Goal: Task Accomplishment & Management: Use online tool/utility

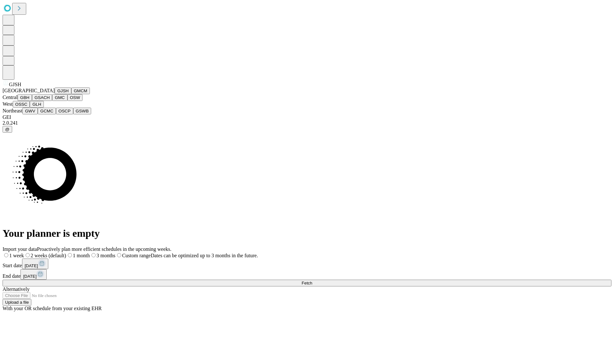
click at [55, 94] on button "GJSH" at bounding box center [63, 90] width 17 height 7
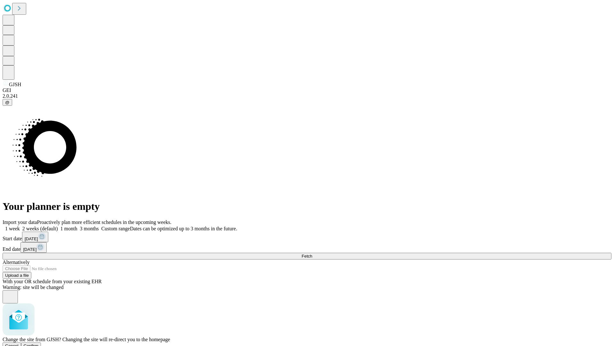
click at [39, 343] on span "Confirm" at bounding box center [31, 345] width 15 height 5
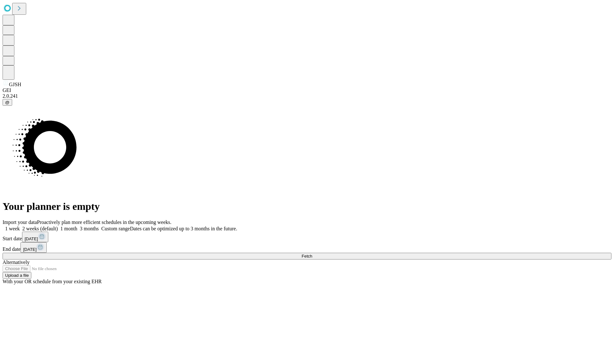
click at [58, 226] on label "2 weeks (default)" at bounding box center [39, 228] width 38 height 5
click at [312, 253] on span "Fetch" at bounding box center [307, 255] width 11 height 5
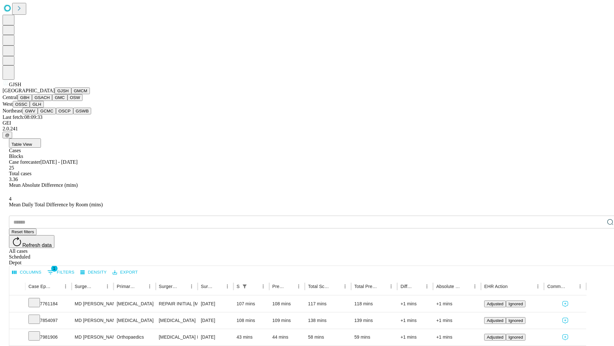
click at [71, 94] on button "GMCM" at bounding box center [80, 90] width 19 height 7
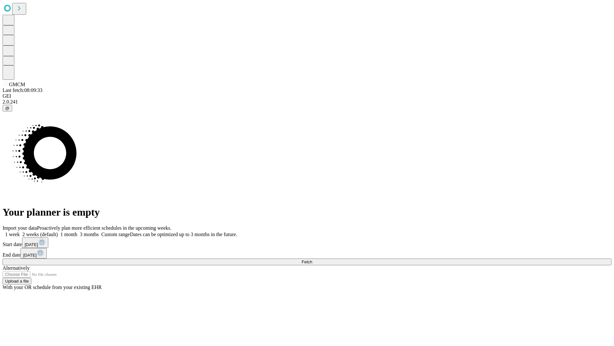
click at [312, 259] on span "Fetch" at bounding box center [307, 261] width 11 height 5
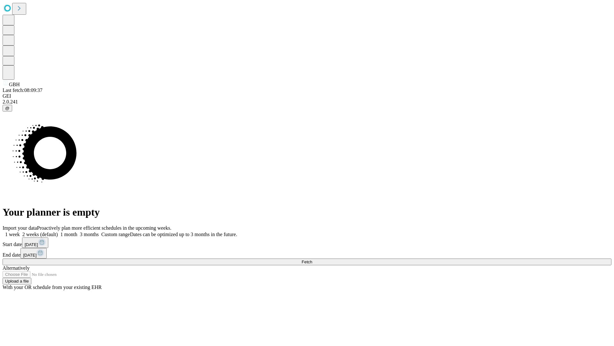
click at [58, 231] on label "2 weeks (default)" at bounding box center [39, 233] width 38 height 5
click at [312, 259] on span "Fetch" at bounding box center [307, 261] width 11 height 5
click at [58, 231] on label "2 weeks (default)" at bounding box center [39, 233] width 38 height 5
click at [312, 259] on span "Fetch" at bounding box center [307, 261] width 11 height 5
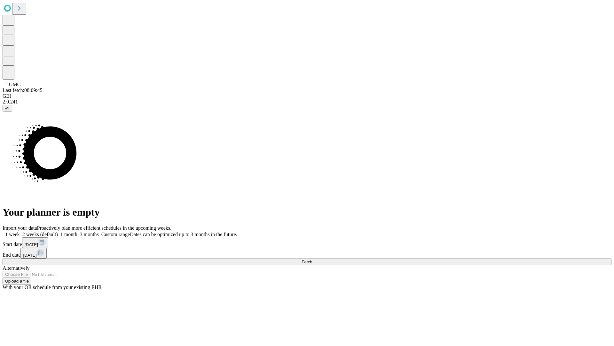
click at [58, 231] on label "2 weeks (default)" at bounding box center [39, 233] width 38 height 5
click at [312, 259] on span "Fetch" at bounding box center [307, 261] width 11 height 5
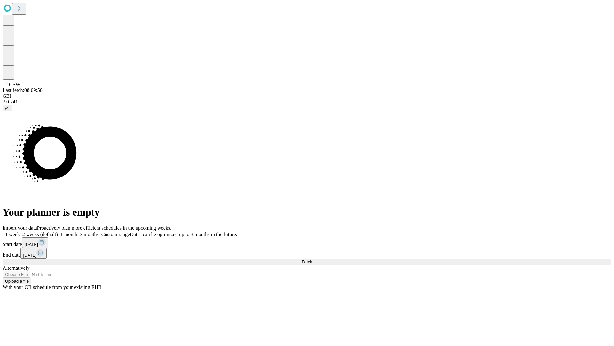
click at [58, 231] on label "2 weeks (default)" at bounding box center [39, 233] width 38 height 5
click at [312, 259] on span "Fetch" at bounding box center [307, 261] width 11 height 5
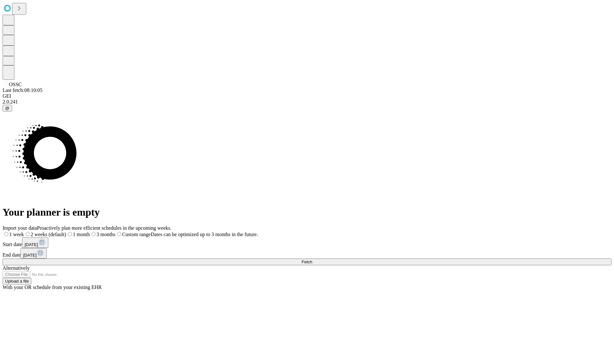
click at [66, 231] on label "2 weeks (default)" at bounding box center [45, 233] width 42 height 5
click at [312, 259] on span "Fetch" at bounding box center [307, 261] width 11 height 5
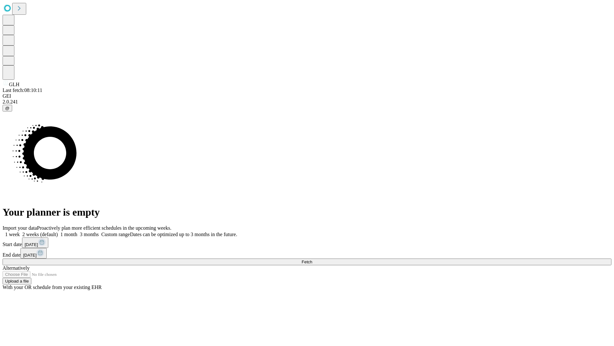
click at [58, 231] on label "2 weeks (default)" at bounding box center [39, 233] width 38 height 5
click at [312, 259] on span "Fetch" at bounding box center [307, 261] width 11 height 5
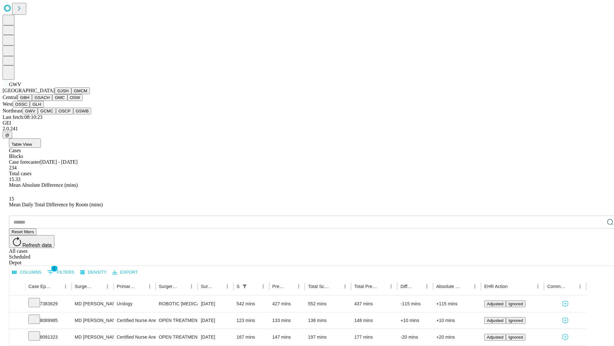
click at [50, 114] on button "GCMC" at bounding box center [47, 111] width 18 height 7
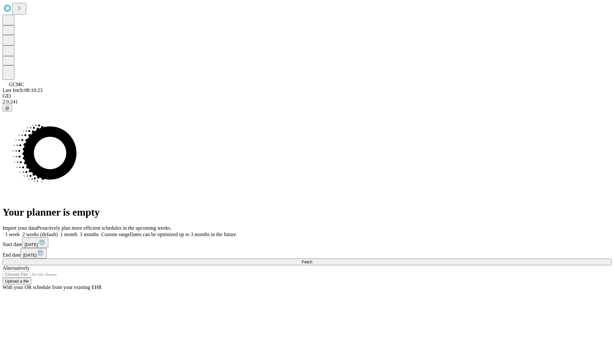
click at [58, 231] on label "2 weeks (default)" at bounding box center [39, 233] width 38 height 5
click at [312, 259] on span "Fetch" at bounding box center [307, 261] width 11 height 5
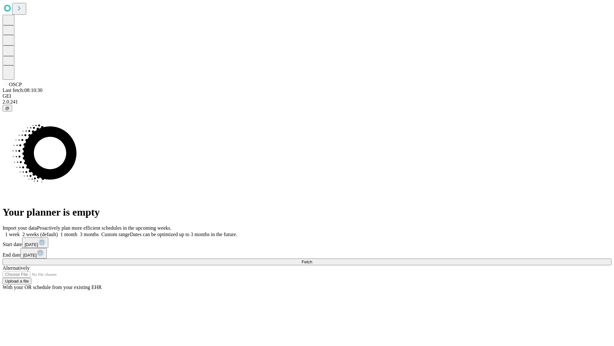
click at [58, 231] on label "2 weeks (default)" at bounding box center [39, 233] width 38 height 5
click at [312, 259] on span "Fetch" at bounding box center [307, 261] width 11 height 5
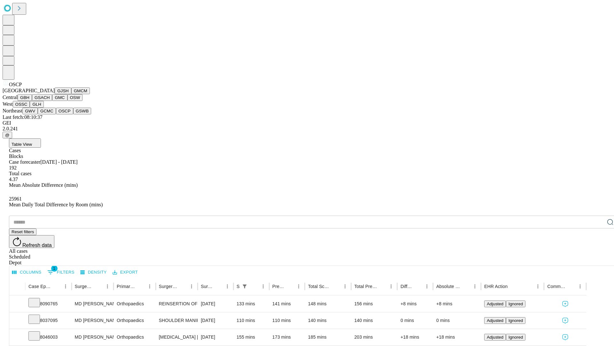
click at [73, 114] on button "GSWB" at bounding box center [82, 111] width 18 height 7
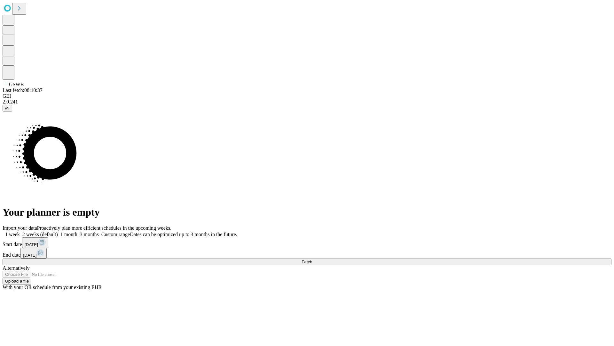
click at [58, 231] on label "2 weeks (default)" at bounding box center [39, 233] width 38 height 5
click at [312, 259] on span "Fetch" at bounding box center [307, 261] width 11 height 5
